Goal: Information Seeking & Learning: Learn about a topic

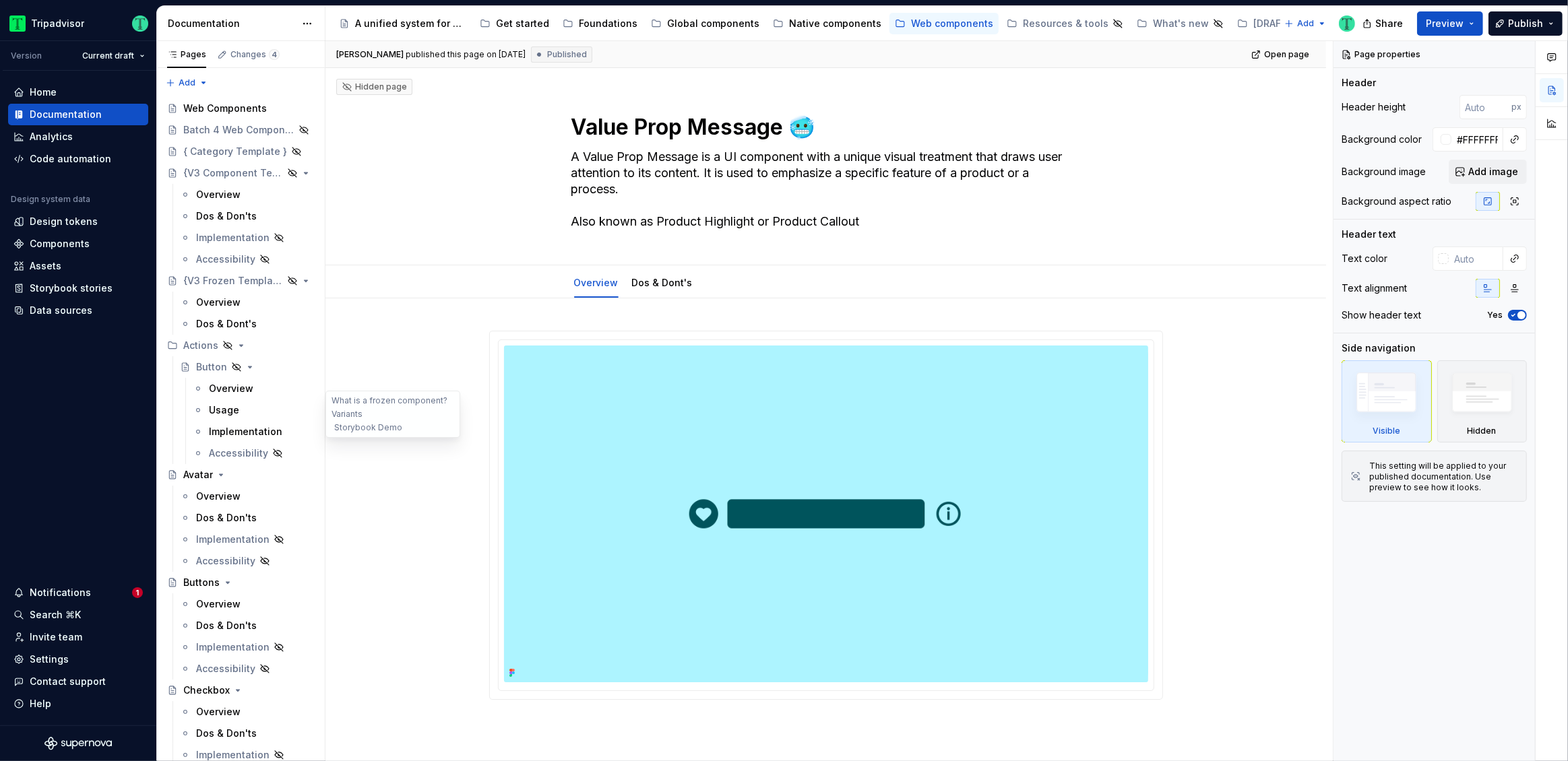
type textarea "*"
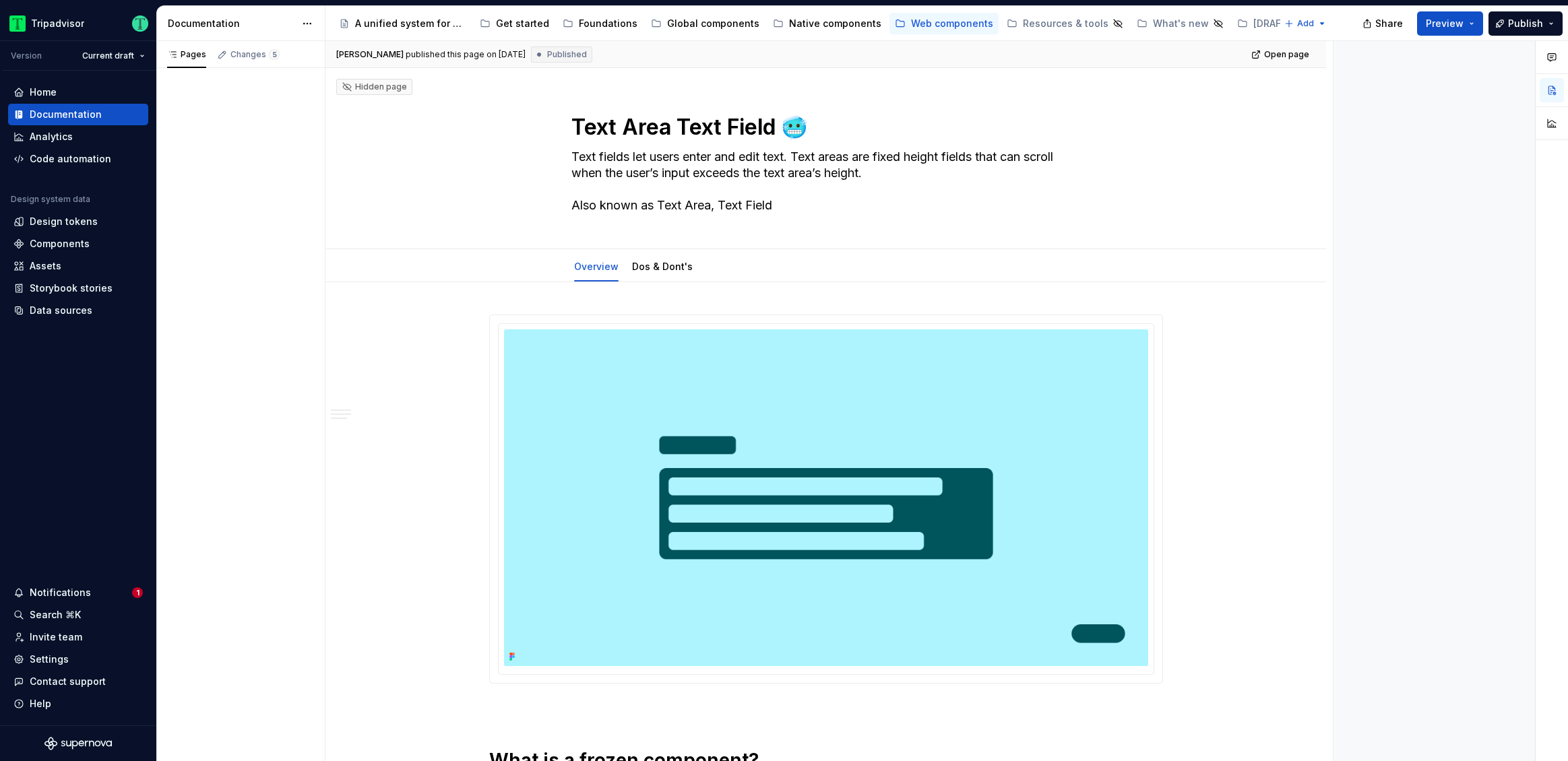
type textarea "*"
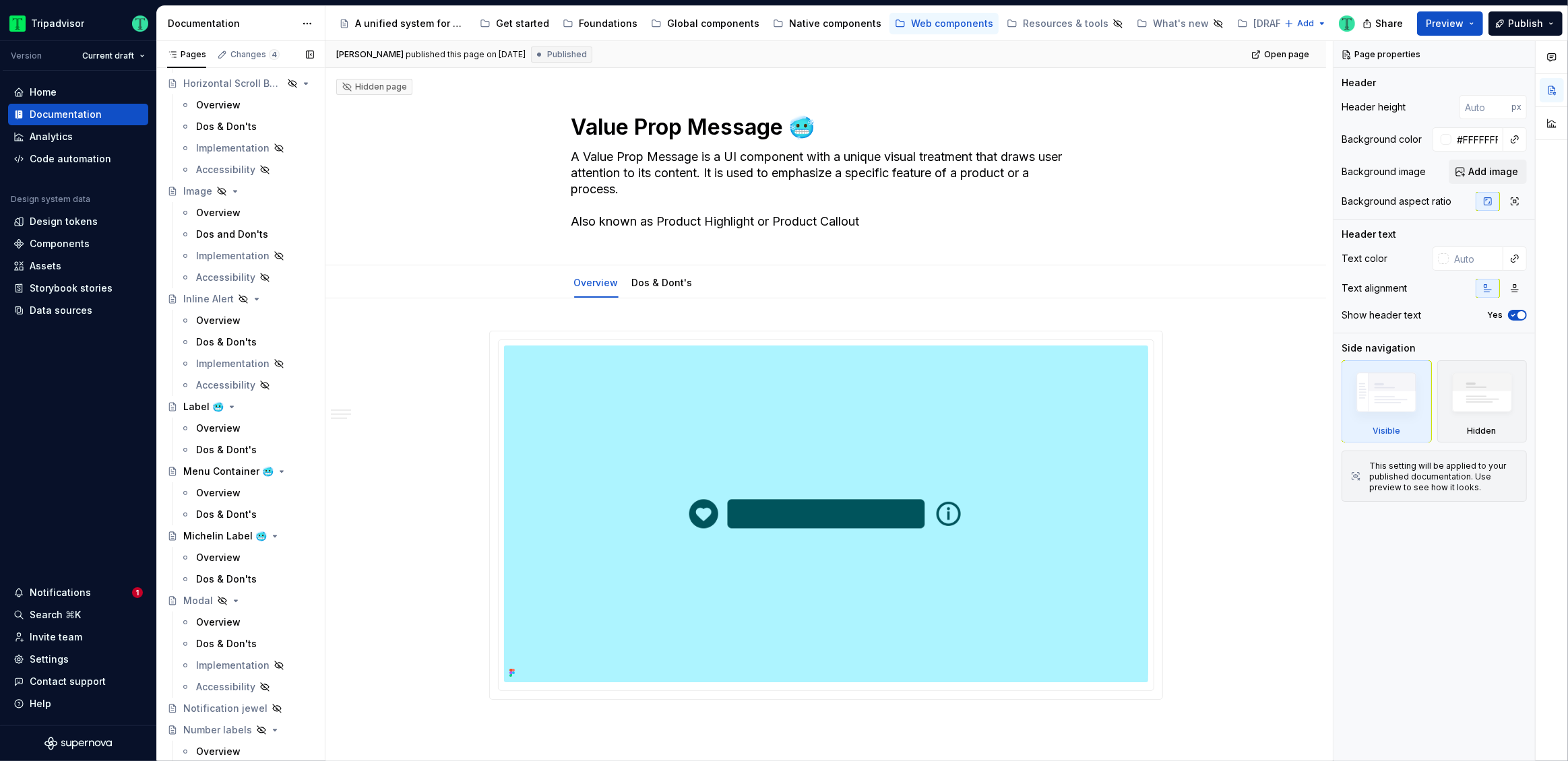
scroll to position [1406, 0]
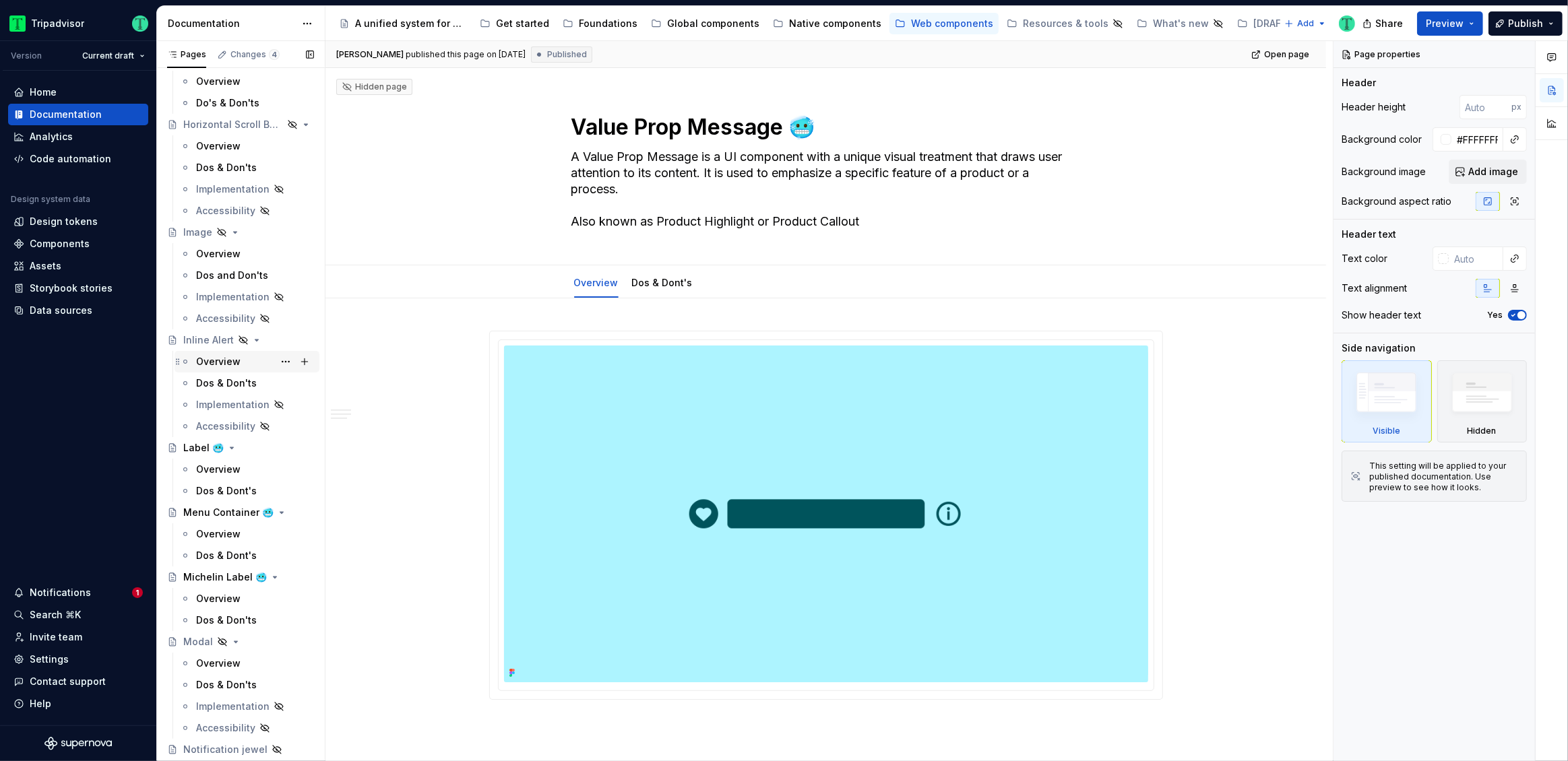
click at [209, 357] on div "Overview" at bounding box center [218, 362] width 44 height 14
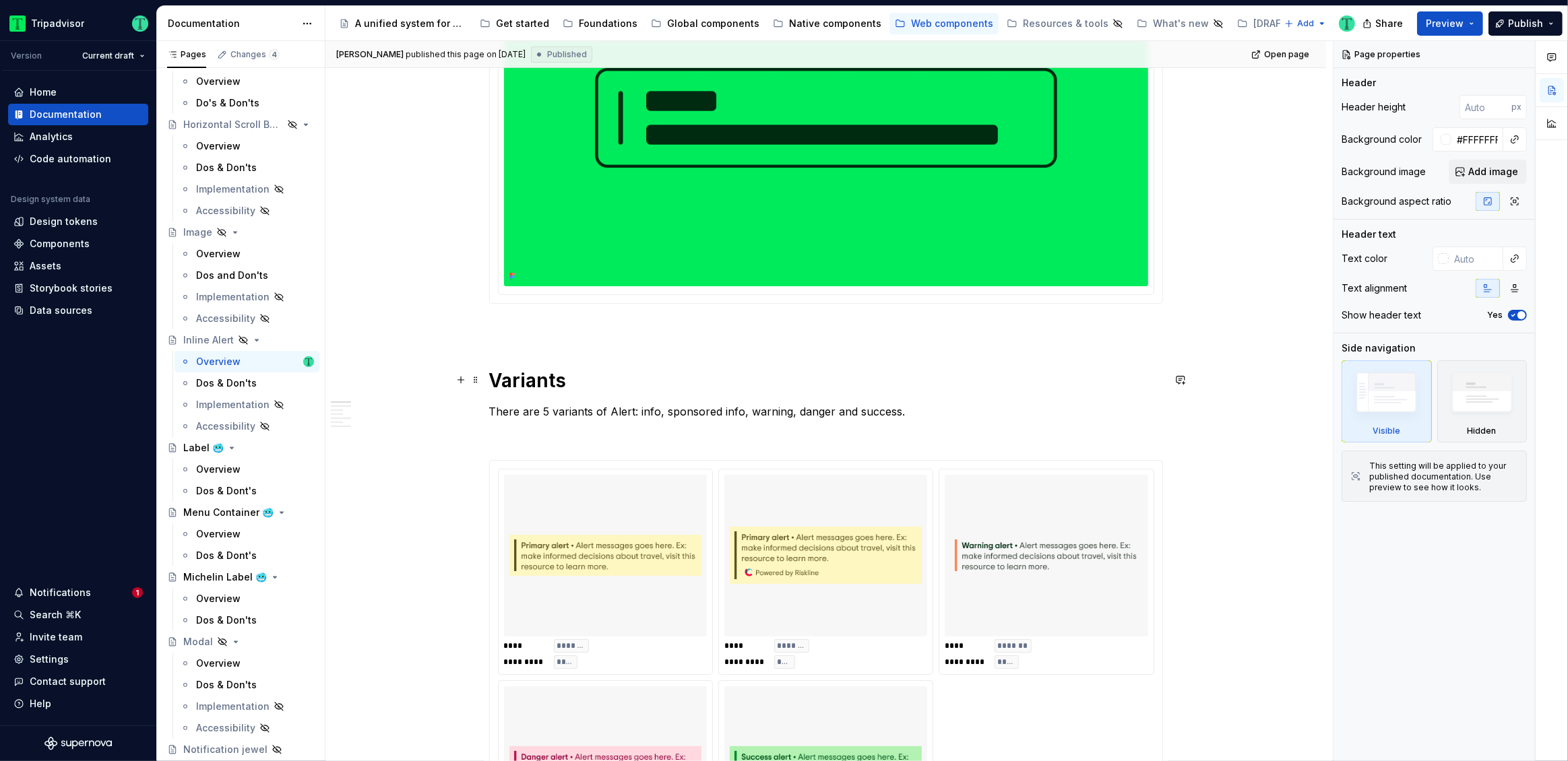
scroll to position [366, 0]
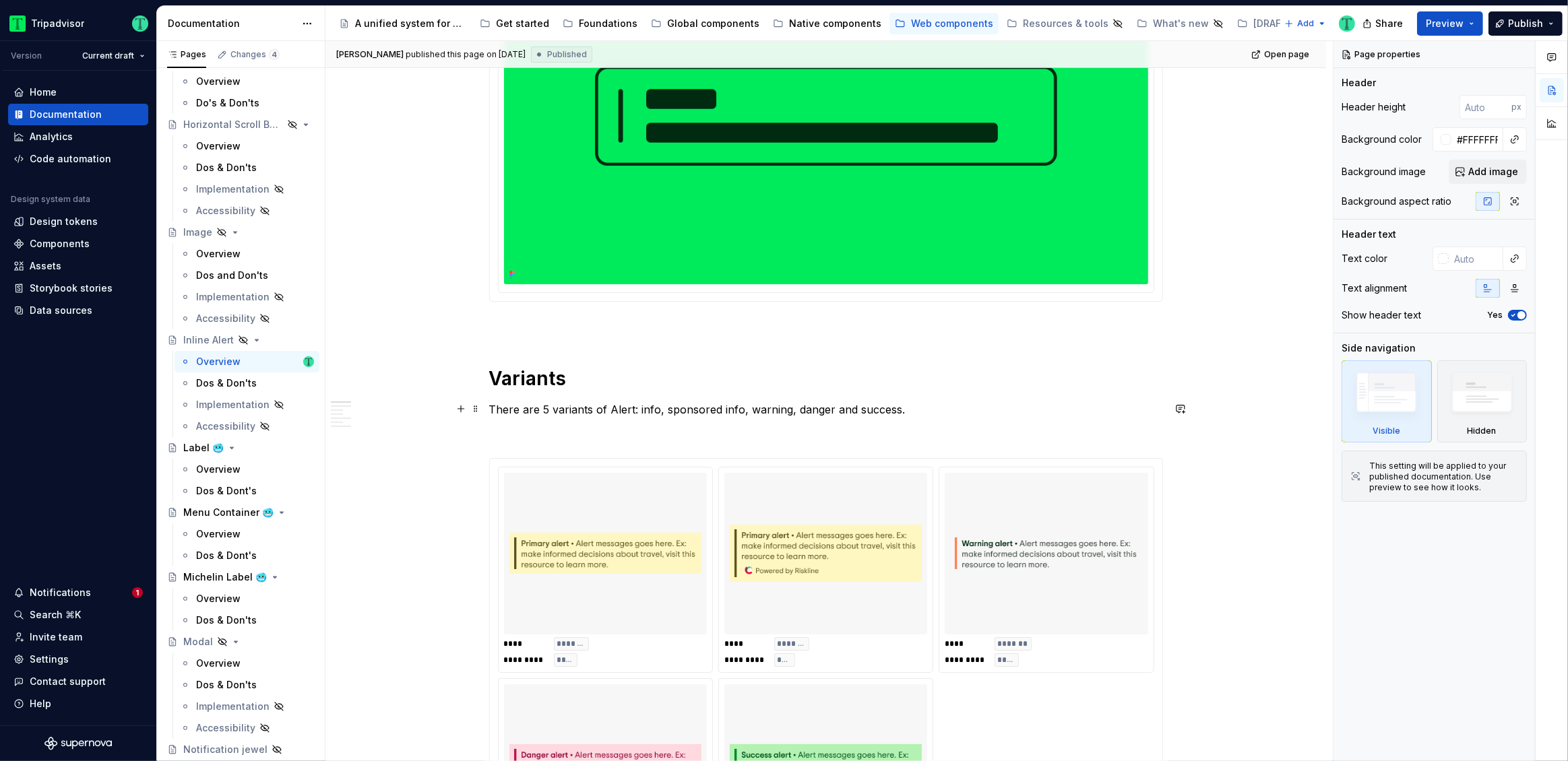
click at [542, 405] on p "There are 5 variants of Alert: info, sponsored info, warning, danger and succes…" at bounding box center [826, 409] width 674 height 16
type textarea "*"
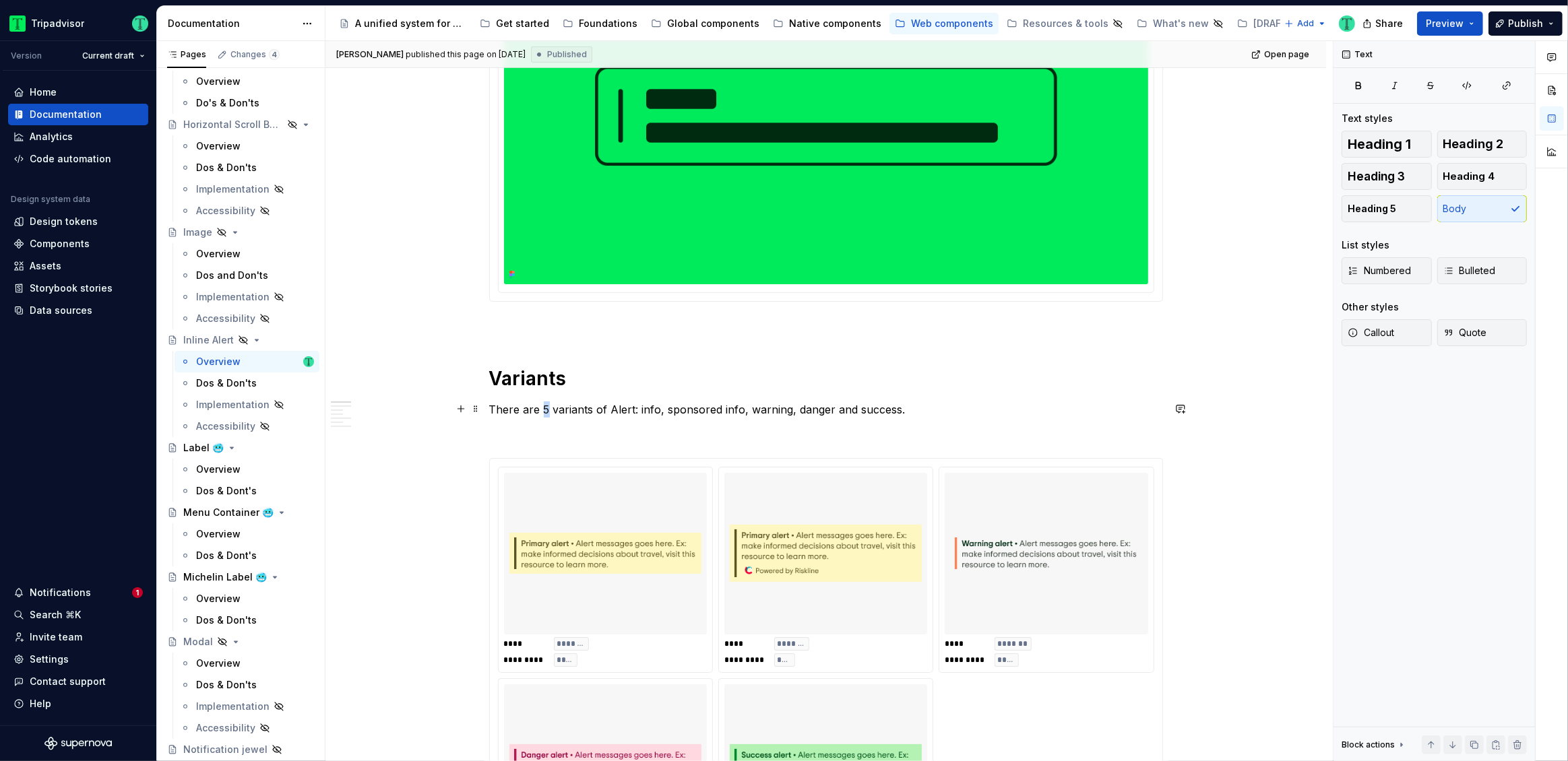
click at [542, 405] on p "There are 5 variants of Alert: info, sponsored info, warning, danger and succes…" at bounding box center [826, 409] width 674 height 16
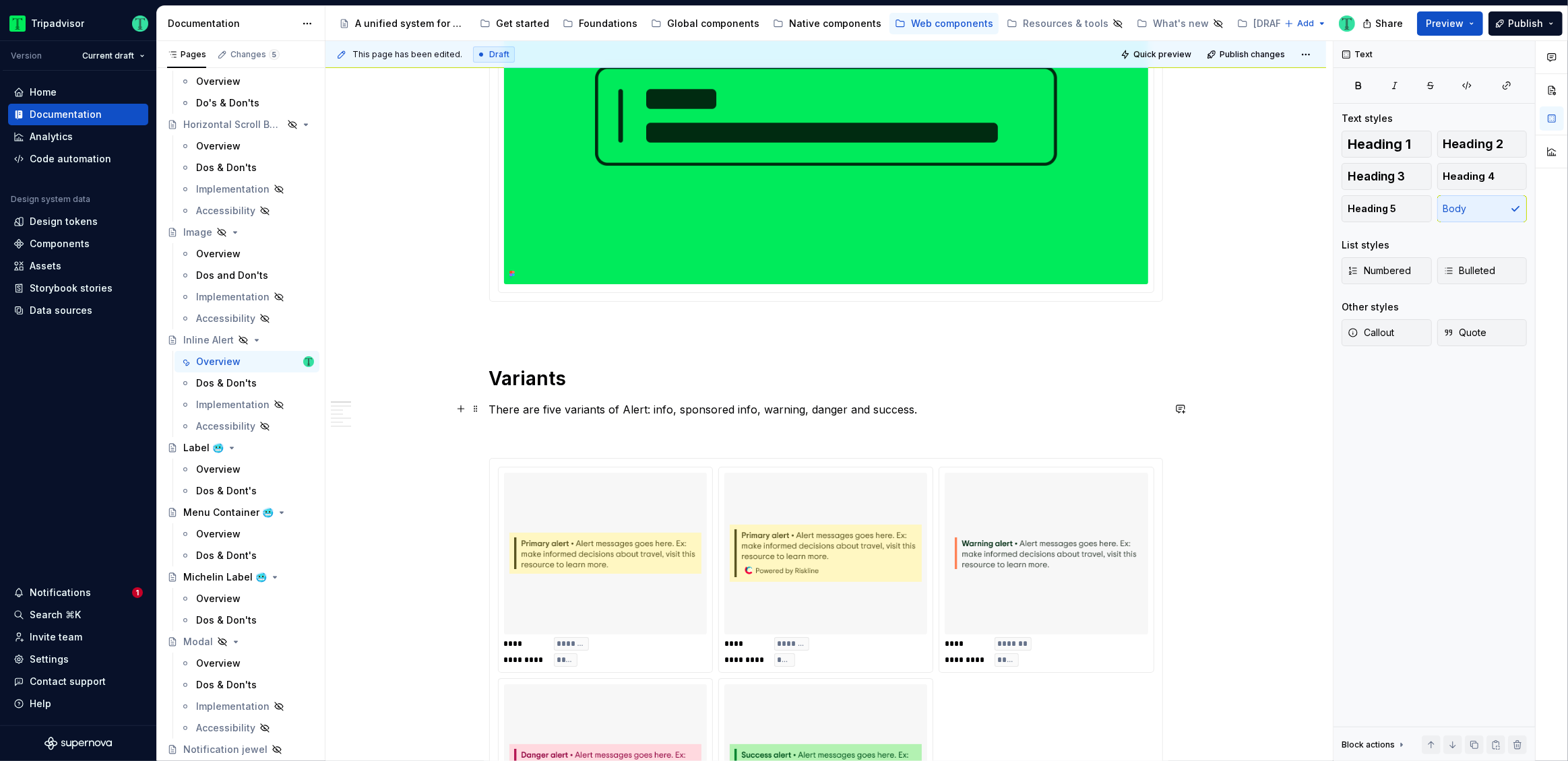
click at [656, 403] on p "There are five variants of Alert: info, sponsored info, warning, danger and suc…" at bounding box center [826, 409] width 674 height 16
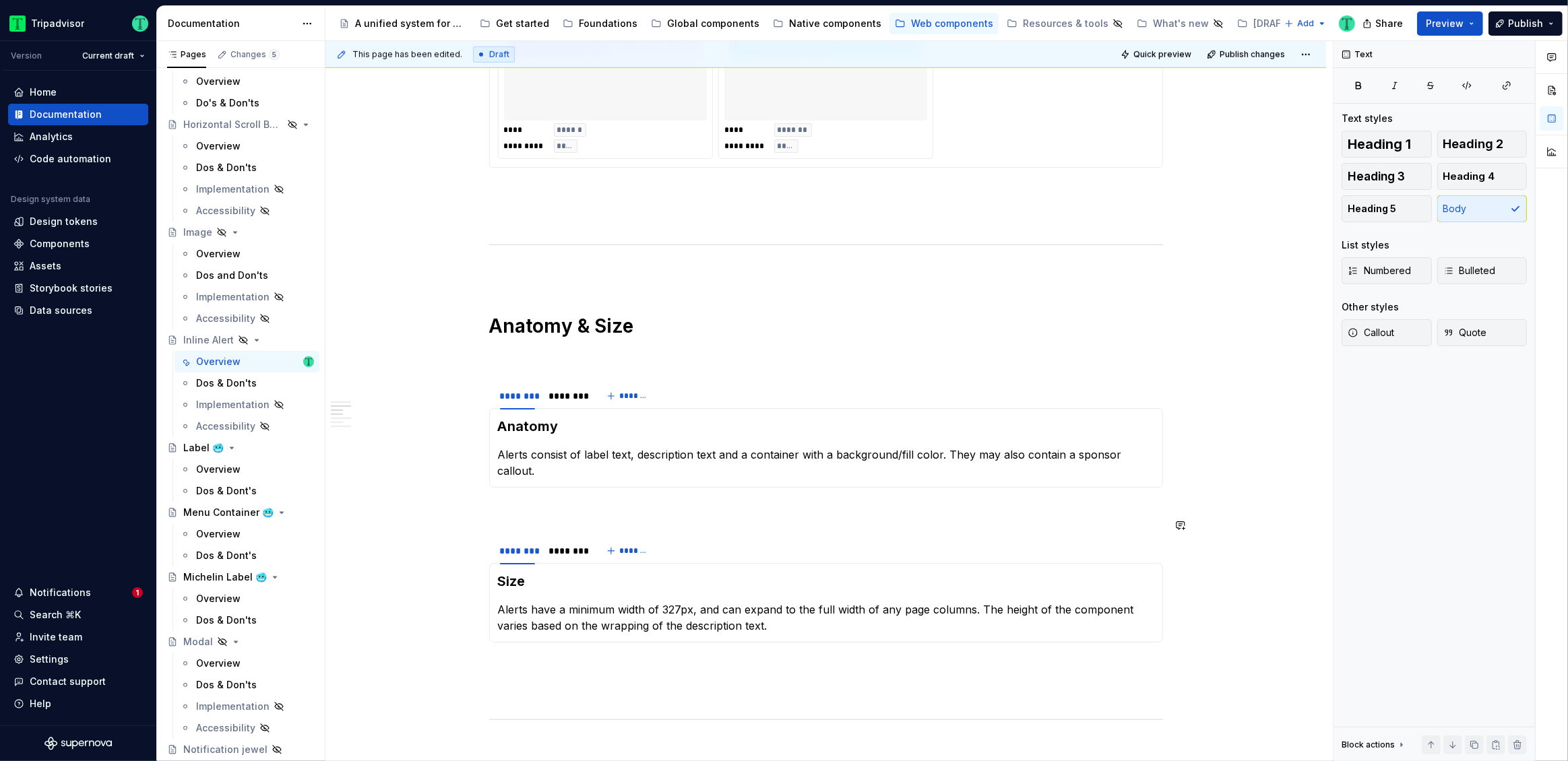
scroll to position [1098, 0]
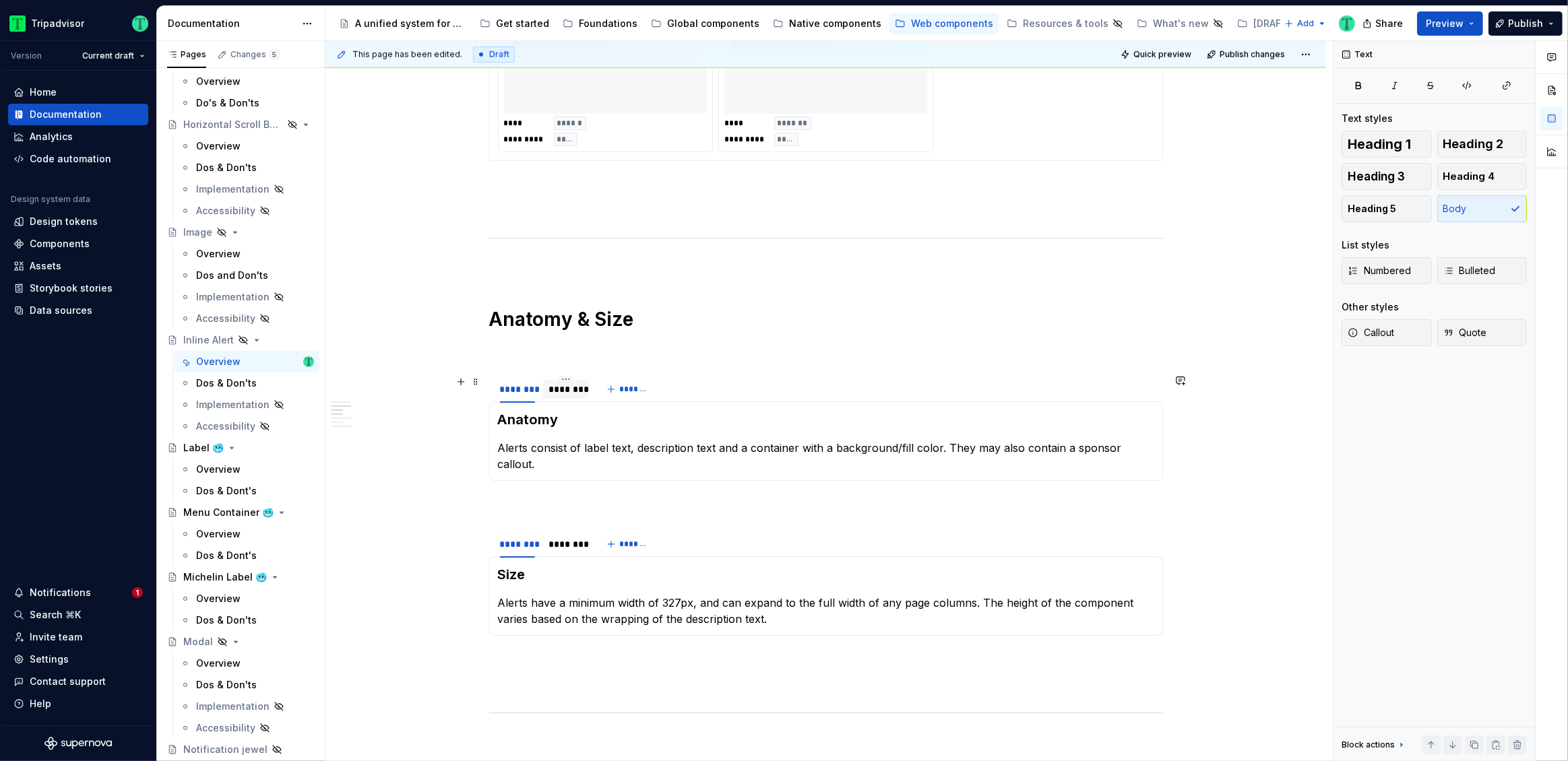
click at [577, 385] on div "********" at bounding box center [566, 389] width 35 height 14
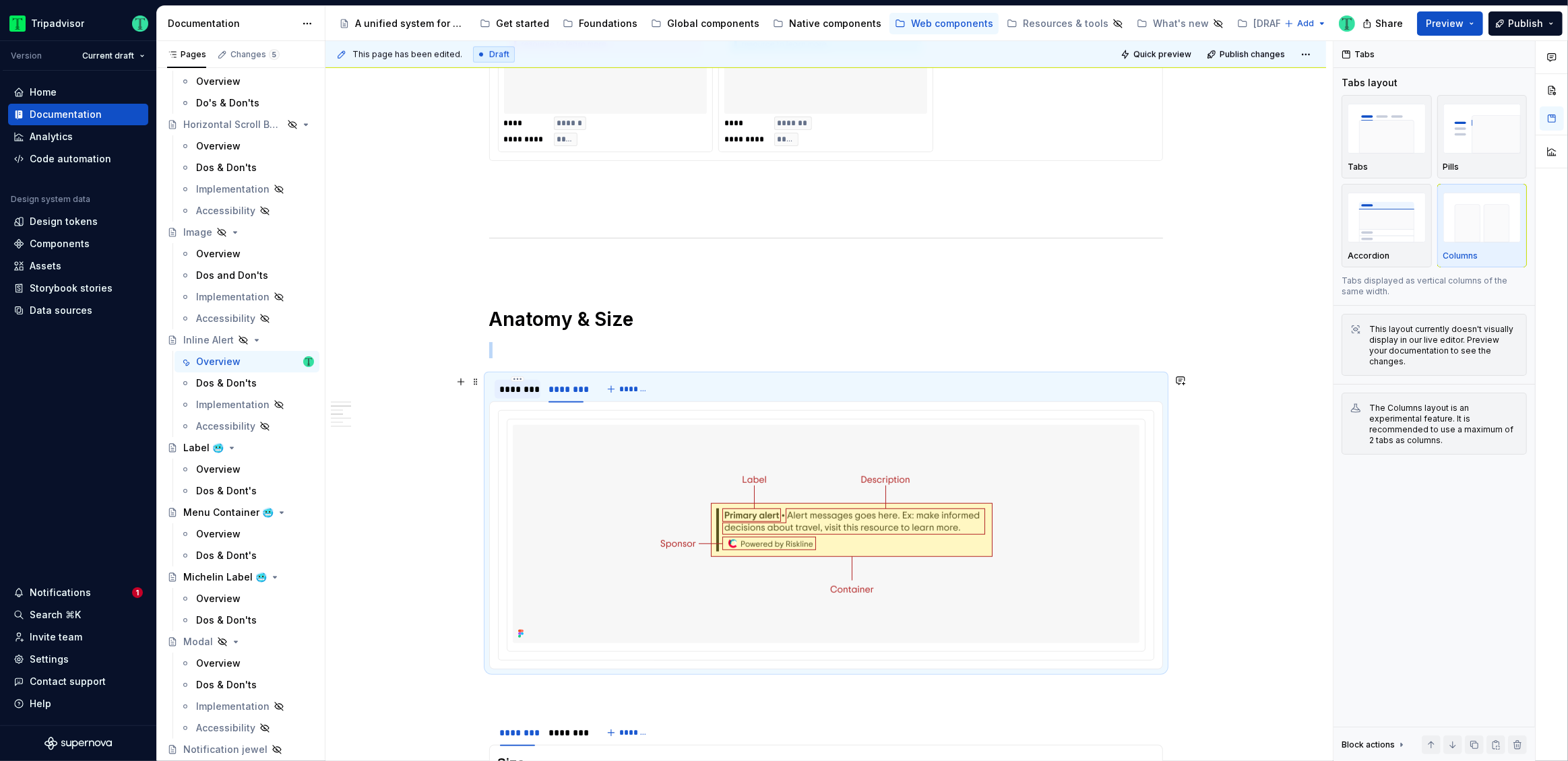
click at [518, 387] on div "********" at bounding box center [518, 389] width 35 height 14
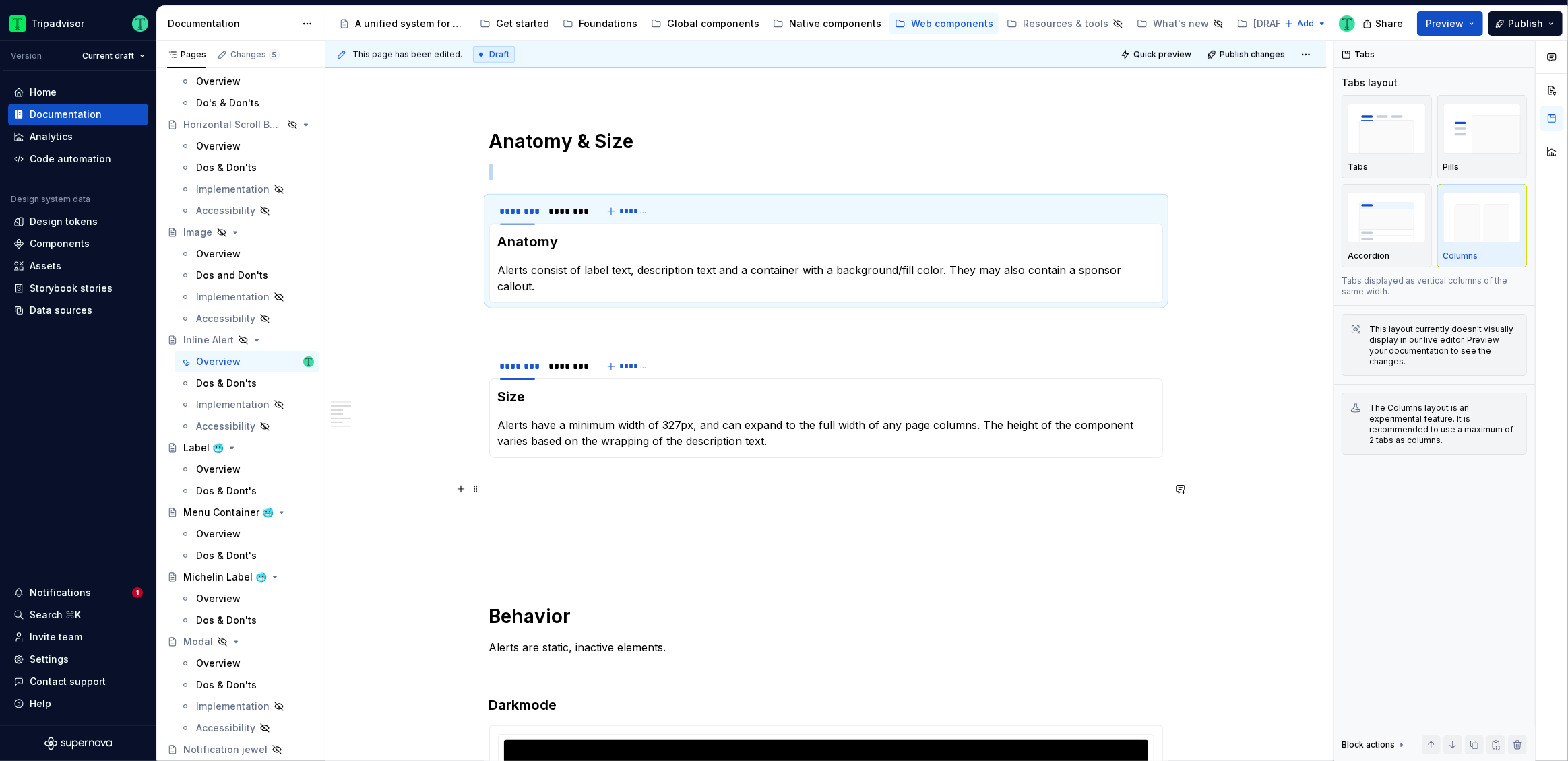
scroll to position [1284, 0]
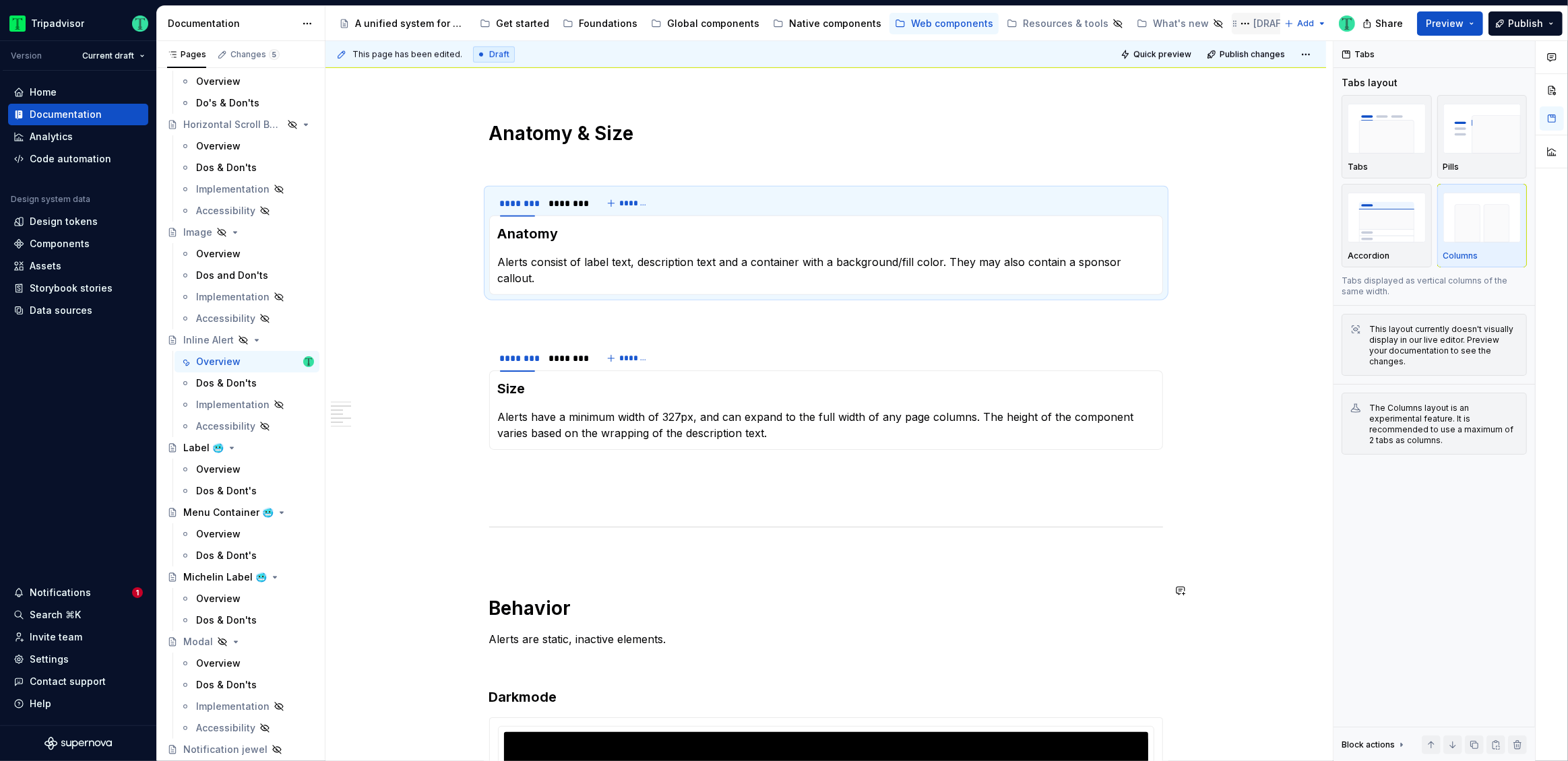
type textarea "*"
